Goal: Information Seeking & Learning: Learn about a topic

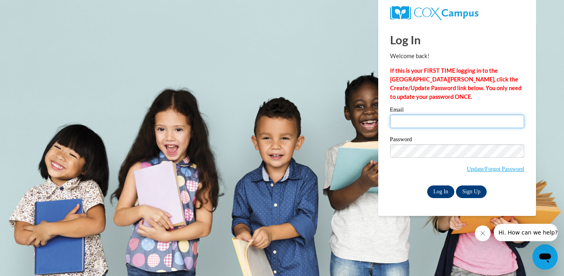
type input "felicia_norris@johnson.k12.ga.us"
click at [437, 191] on input "Log In" at bounding box center [441, 191] width 28 height 13
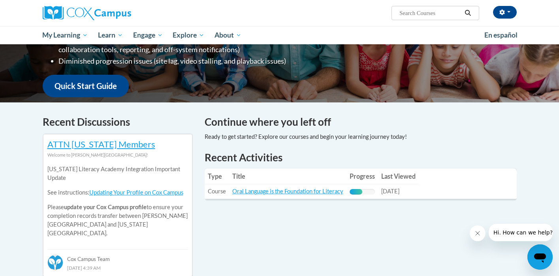
scroll to position [190, 0]
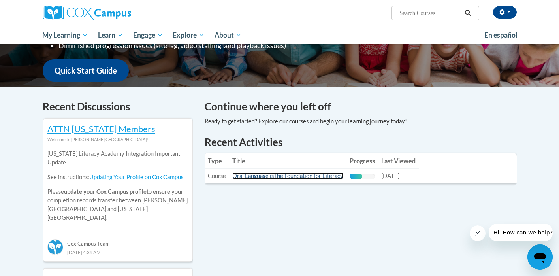
click at [293, 175] on link "Oral Language is the Foundation for Literacy" at bounding box center [287, 175] width 111 height 7
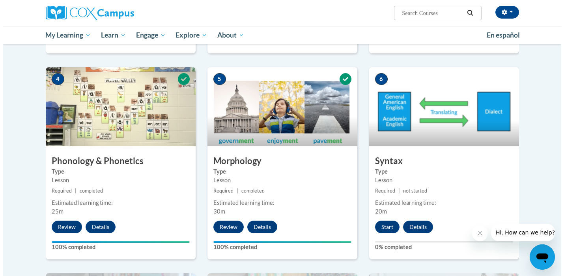
scroll to position [370, 0]
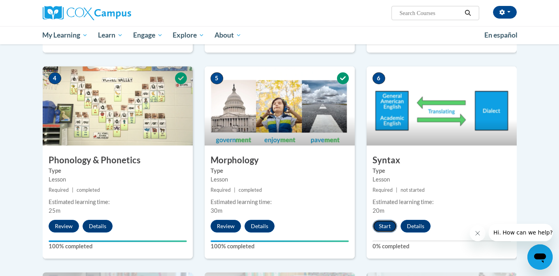
click at [381, 225] on button "Start" at bounding box center [384, 225] width 24 height 13
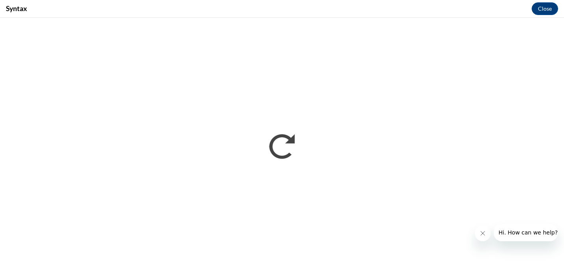
scroll to position [0, 0]
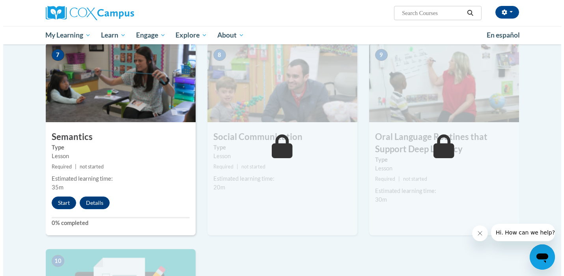
scroll to position [605, 0]
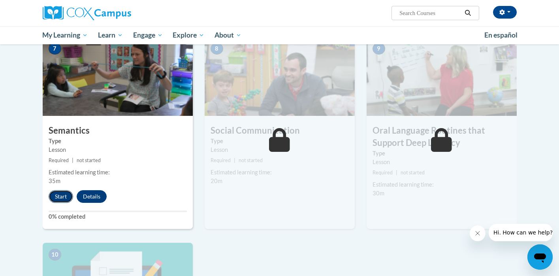
click at [61, 195] on button "Start" at bounding box center [61, 196] width 24 height 13
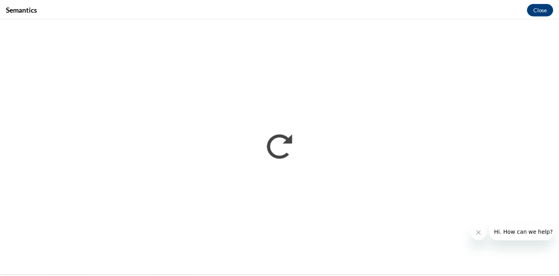
scroll to position [0, 0]
click at [558, 133] on iframe "</div></body> </html>" at bounding box center [282, 147] width 564 height 258
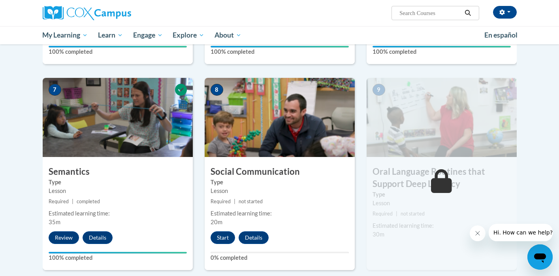
scroll to position [562, 0]
